Goal: Transaction & Acquisition: Obtain resource

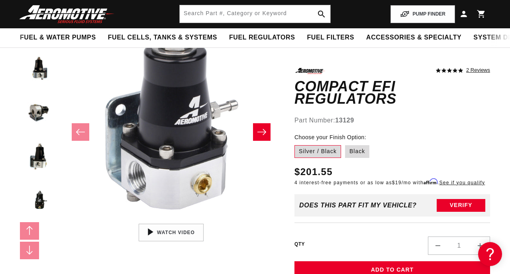
scroll to position [105, 0]
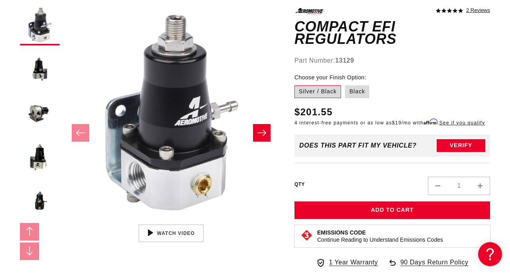
click at [263, 130] on icon "Slide right" at bounding box center [261, 133] width 9 height 6
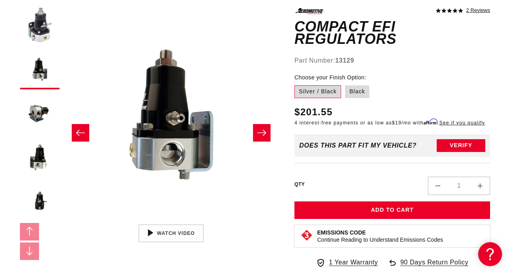
scroll to position [0, 214]
click at [263, 130] on icon "Slide right" at bounding box center [261, 133] width 9 height 6
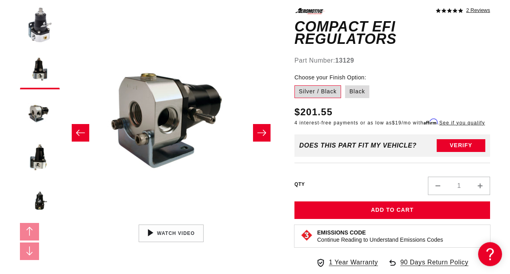
scroll to position [0, 429]
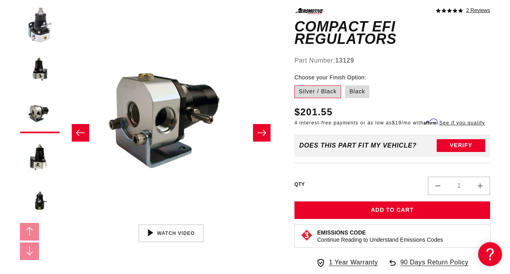
click at [263, 130] on icon "Slide right" at bounding box center [261, 133] width 9 height 6
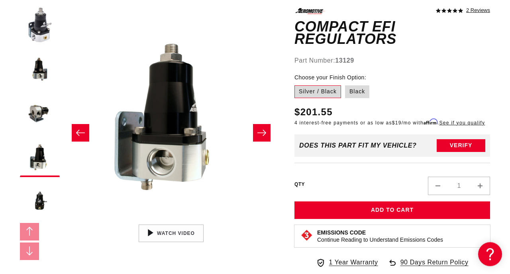
scroll to position [0, 644]
click at [263, 130] on icon "Slide right" at bounding box center [261, 133] width 9 height 6
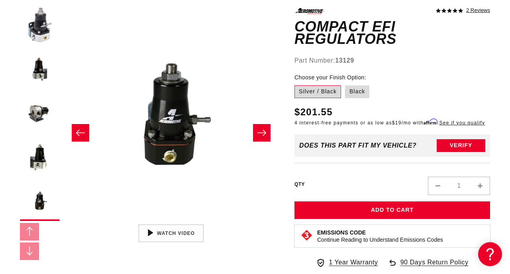
click at [263, 130] on icon "Slide right" at bounding box center [261, 133] width 9 height 6
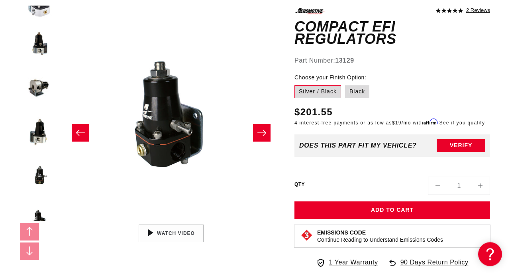
scroll to position [0, 1074]
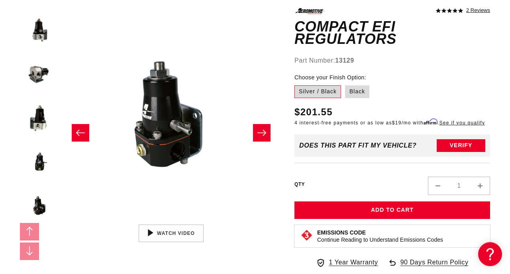
click at [263, 130] on icon "Slide right" at bounding box center [261, 133] width 9 height 6
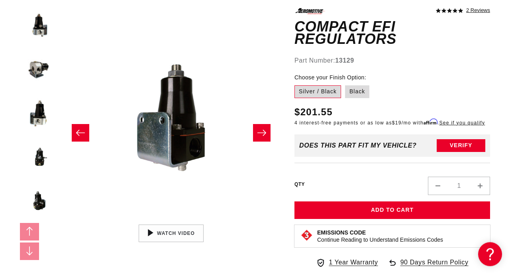
scroll to position [83, 0]
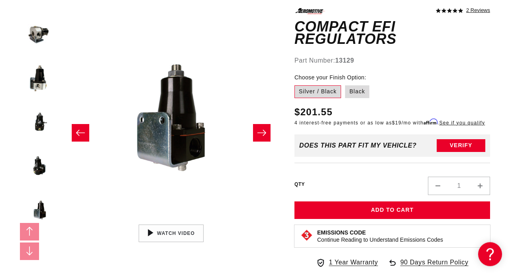
click at [263, 130] on icon "Slide right" at bounding box center [261, 133] width 9 height 6
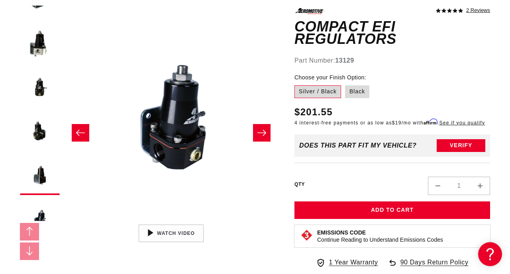
scroll to position [0, 1503]
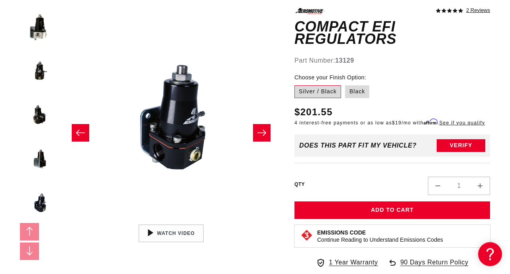
click at [263, 130] on icon "Slide right" at bounding box center [261, 133] width 9 height 6
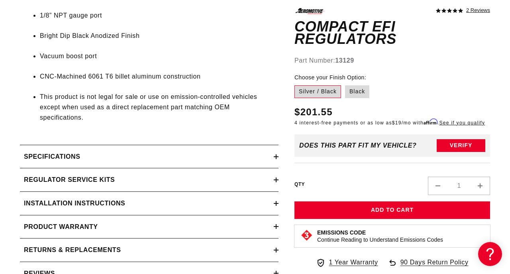
scroll to position [0, 0]
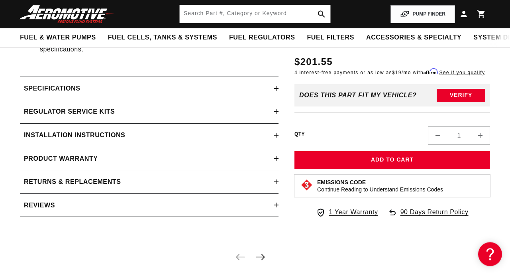
click at [277, 124] on summary "Installation Instructions" at bounding box center [149, 135] width 259 height 23
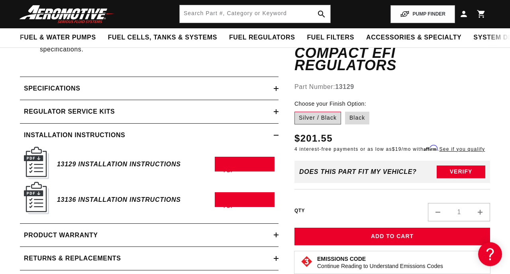
click at [94, 159] on h6 "13129 Installation Instructions" at bounding box center [119, 164] width 124 height 11
click at [234, 157] on link "Download PDF" at bounding box center [245, 164] width 60 height 15
drag, startPoint x: 217, startPoint y: 149, endPoint x: 251, endPoint y: 131, distance: 38.2
click at [251, 147] on div "13129 Installation Instructions Download PDF" at bounding box center [149, 164] width 251 height 35
click at [274, 133] on icon at bounding box center [276, 135] width 5 height 5
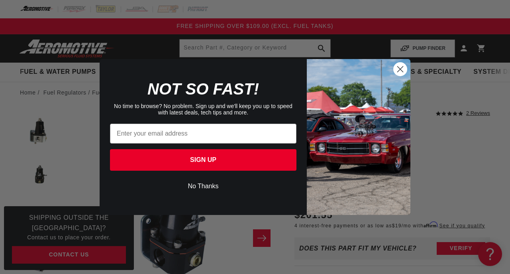
scroll to position [0, 1503]
